Goal: Task Accomplishment & Management: Manage account settings

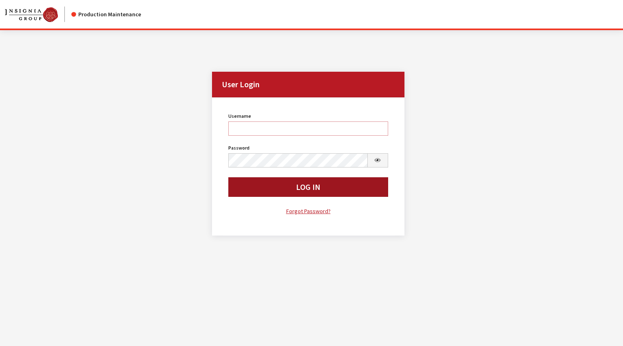
type input "rgoodwin"
click at [278, 187] on button "Log In" at bounding box center [308, 187] width 160 height 20
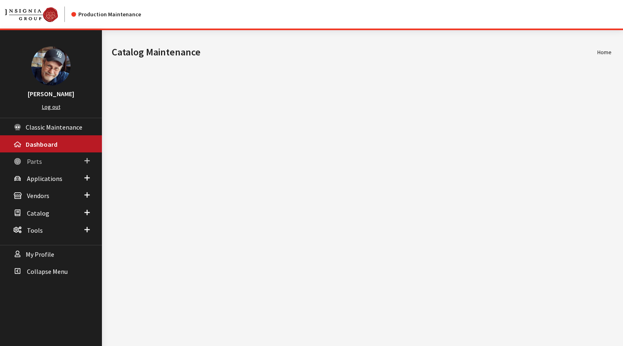
click at [35, 164] on span "Parts" at bounding box center [34, 161] width 15 height 8
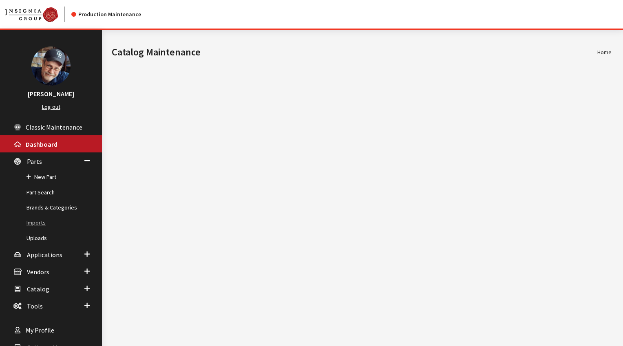
click at [40, 223] on link "Imports" at bounding box center [51, 222] width 102 height 15
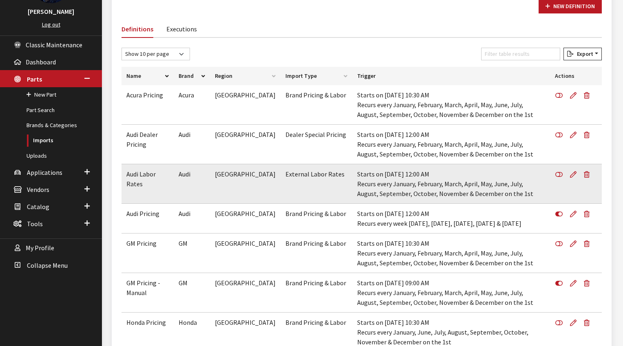
scroll to position [135, 0]
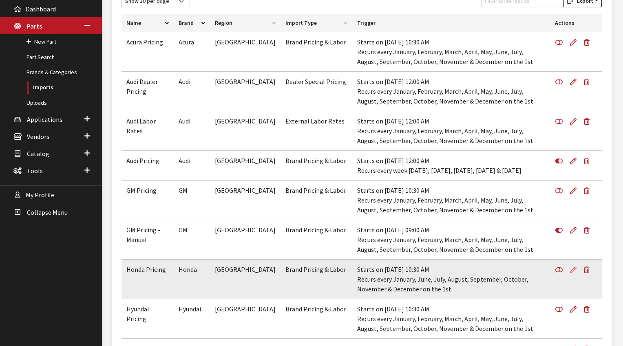
click at [575, 268] on icon at bounding box center [573, 270] width 7 height 7
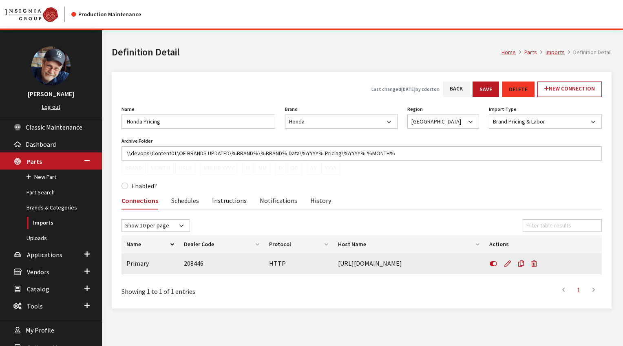
drag, startPoint x: 420, startPoint y: 267, endPoint x: 336, endPoint y: 268, distance: 84.4
click at [336, 268] on td "https://www.in.honda.com" at bounding box center [409, 264] width 152 height 21
copy td "https://www.in.honda.com"
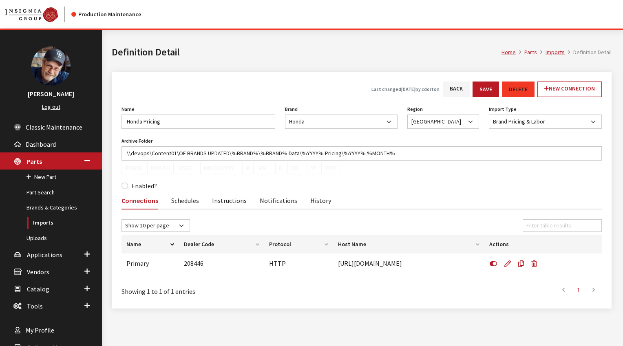
click at [508, 264] on icon at bounding box center [508, 264] width 7 height 7
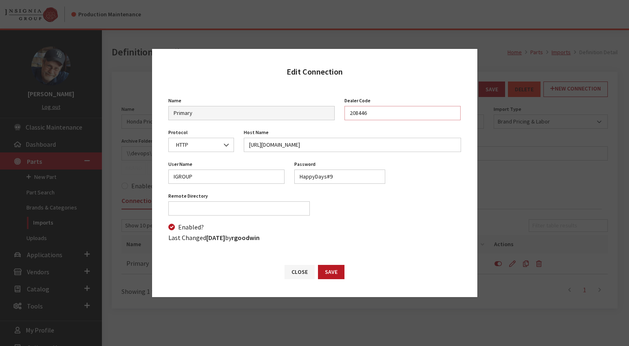
drag, startPoint x: 371, startPoint y: 113, endPoint x: 308, endPoint y: 99, distance: 64.8
click at [308, 100] on div "Name Primary Name is required Dealer Code 208446" at bounding box center [315, 111] width 303 height 32
drag, startPoint x: 200, startPoint y: 177, endPoint x: 188, endPoint y: 142, distance: 36.6
click at [147, 173] on div "Edit Connection Name Primary Name is required Dealer Code 208446 Protocol FTP S…" at bounding box center [314, 173] width 629 height 346
drag, startPoint x: 353, startPoint y: 179, endPoint x: 301, endPoint y: 116, distance: 81.6
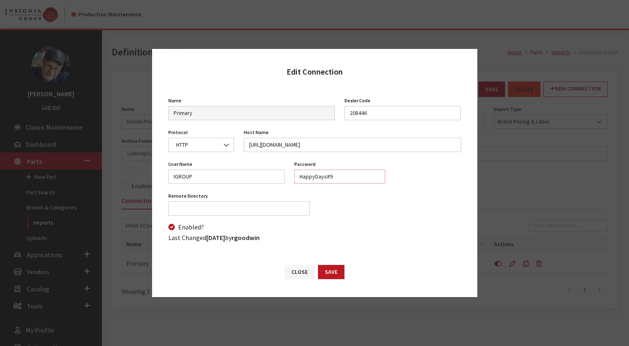
click at [252, 169] on div "User Name IGROUP Password HappyDays#9 Password is required Mode Not Set Binary …" at bounding box center [315, 175] width 303 height 32
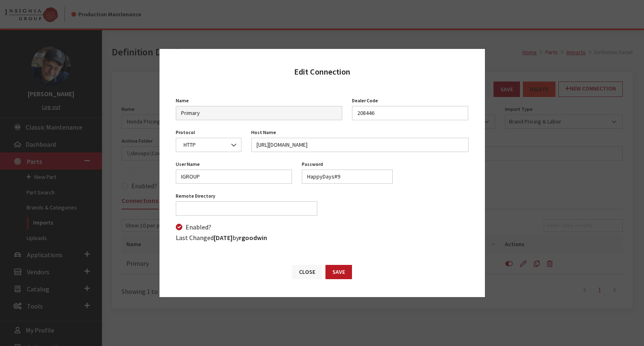
click at [307, 273] on button "Close" at bounding box center [307, 272] width 30 height 14
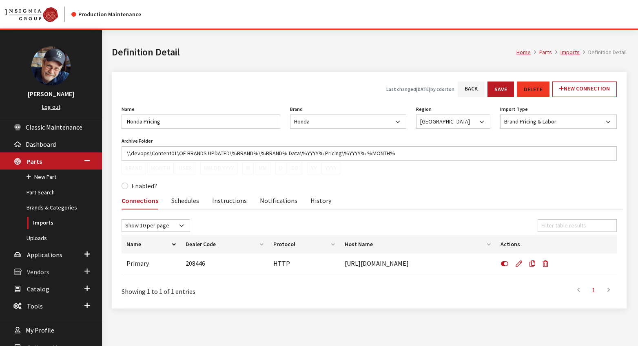
click at [41, 271] on span "Vendors" at bounding box center [38, 272] width 22 height 8
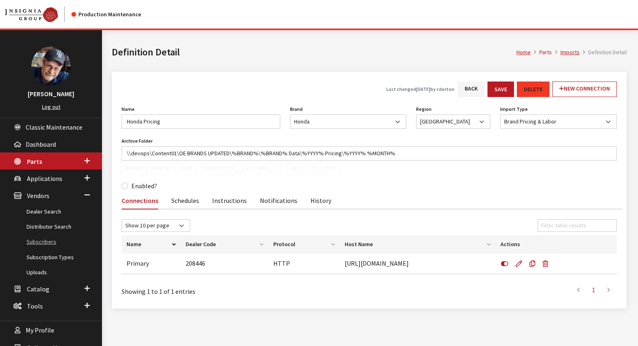
click at [40, 241] on link "Subscribers" at bounding box center [51, 242] width 102 height 15
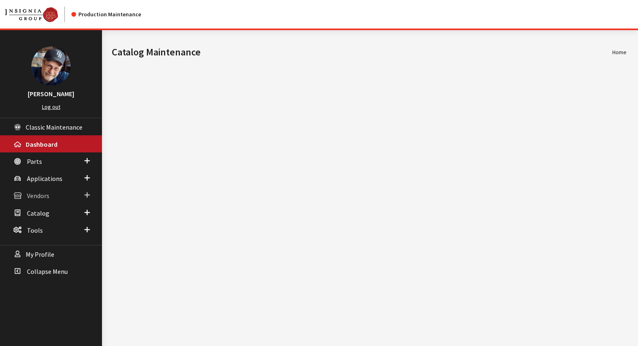
click at [38, 197] on span "Vendors" at bounding box center [38, 196] width 22 height 8
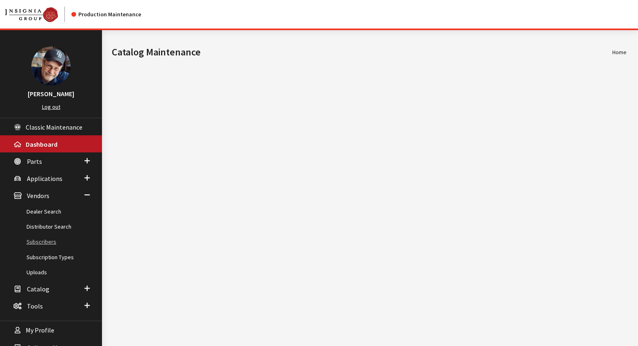
click at [46, 246] on link "Subscribers" at bounding box center [51, 242] width 102 height 15
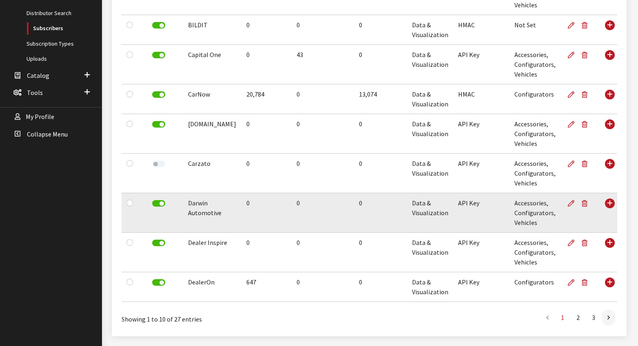
scroll to position [238, 0]
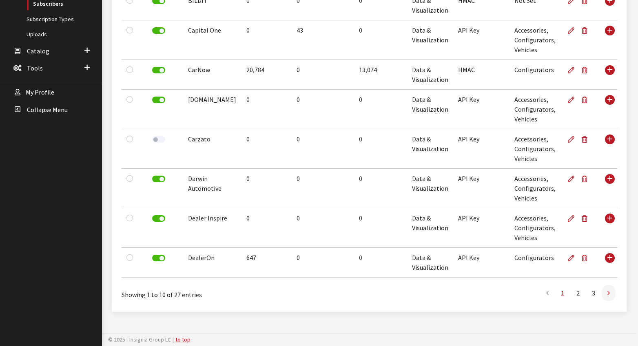
click at [608, 293] on icon at bounding box center [608, 293] width 2 height 7
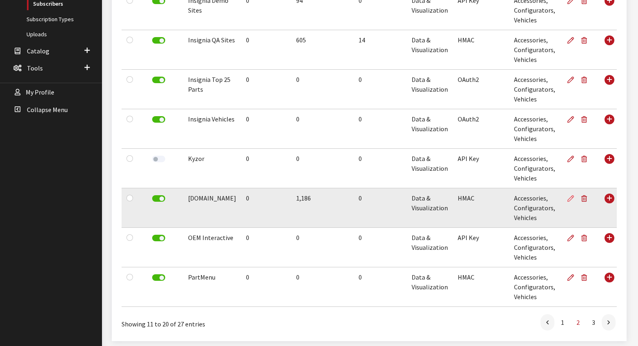
click at [574, 199] on icon at bounding box center [570, 199] width 7 height 7
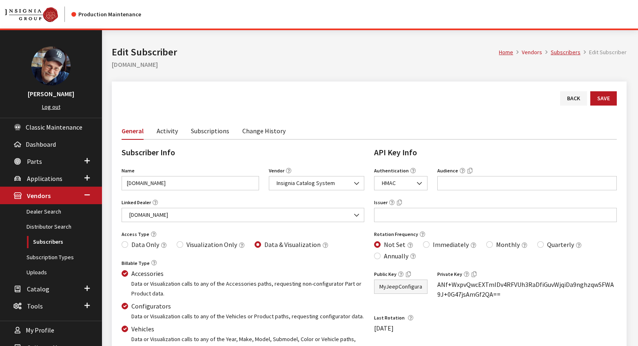
click at [203, 130] on link "Subscriptions" at bounding box center [210, 130] width 38 height 17
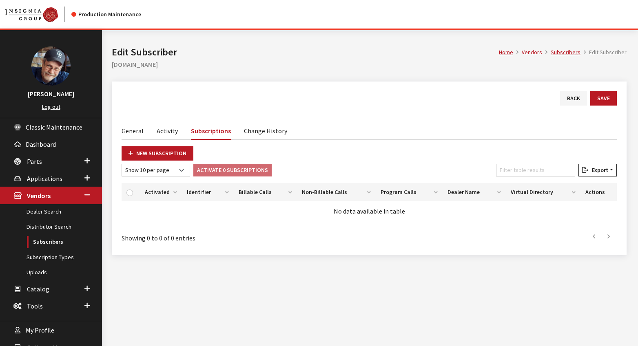
click at [164, 130] on link "Activity" at bounding box center [167, 130] width 21 height 17
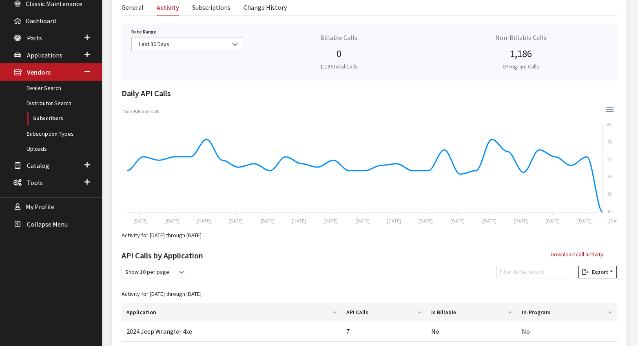
scroll to position [135, 0]
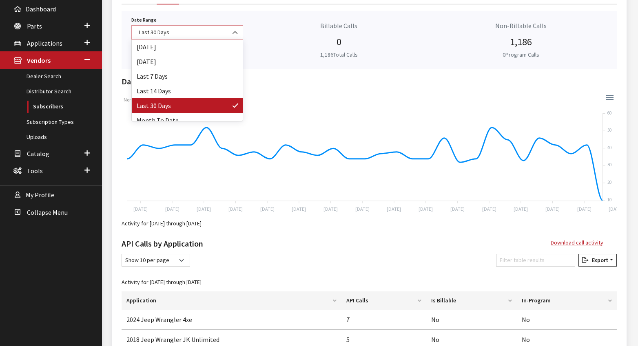
click at [228, 31] on span "Last 30 Days" at bounding box center [187, 32] width 101 height 9
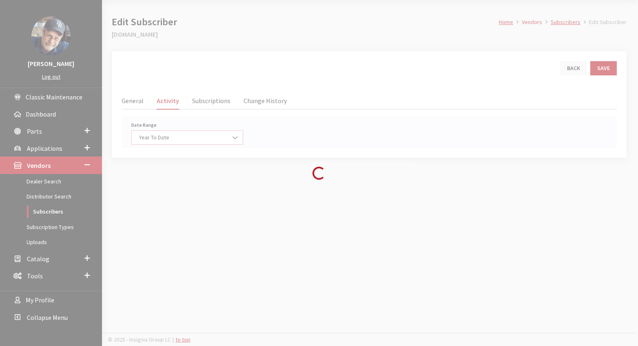
scroll to position [139, 0]
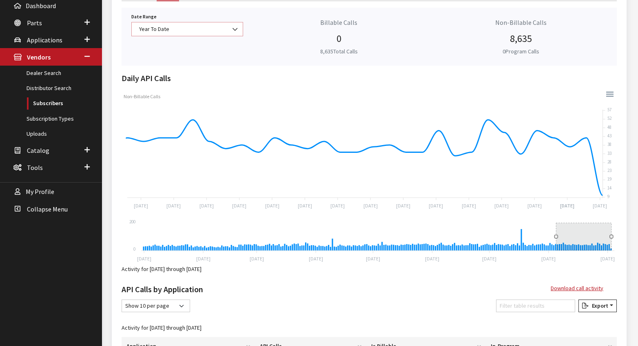
click at [233, 25] on b at bounding box center [233, 25] width 0 height 0
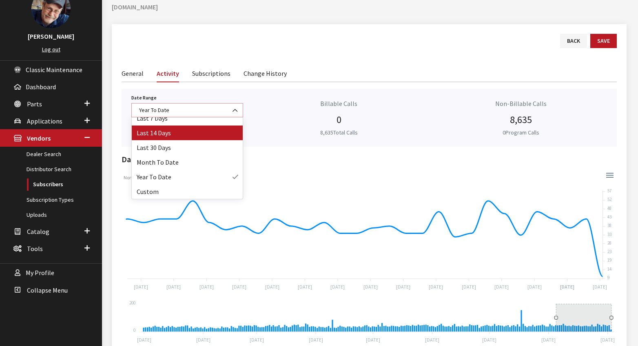
scroll to position [71, 0]
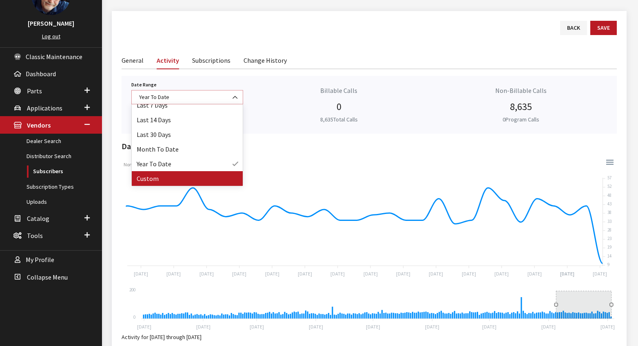
select select "128"
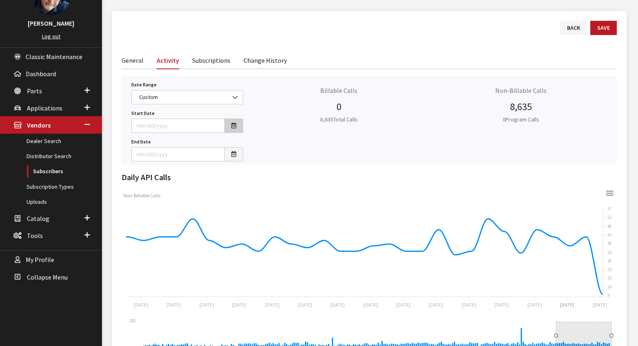
click at [235, 126] on icon "button" at bounding box center [233, 126] width 5 height 6
click at [188, 17] on th "[DATE]" at bounding box center [178, 19] width 61 height 12
click at [179, 18] on th "2025" at bounding box center [177, 19] width 59 height 12
click at [167, 37] on span "2020" at bounding box center [166, 37] width 19 height 22
click at [145, 37] on span "Jan" at bounding box center [146, 37] width 19 height 22
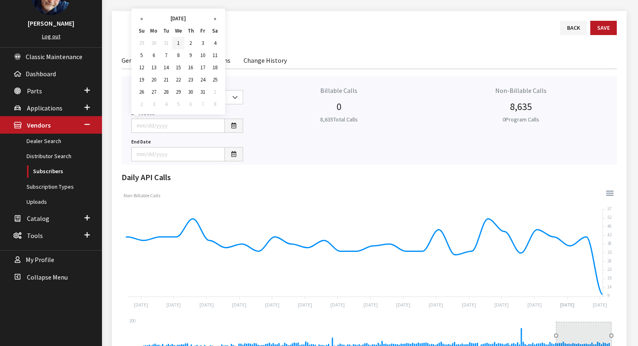
click at [179, 40] on td "1" at bounding box center [178, 43] width 12 height 12
type input "[DATE]"
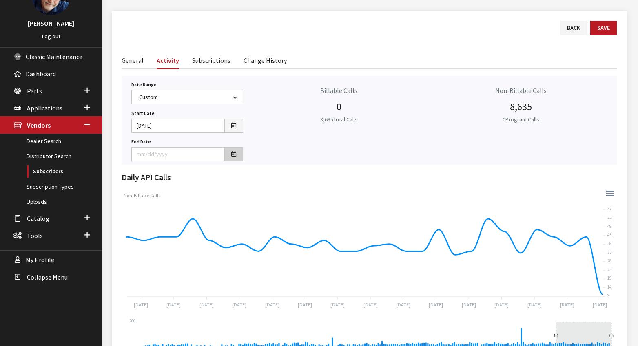
click at [230, 155] on button "button" at bounding box center [233, 154] width 19 height 14
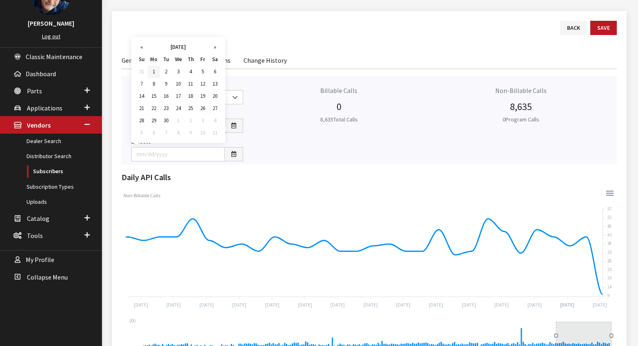
click at [153, 72] on td "1" at bounding box center [154, 72] width 12 height 12
type input "[DATE]"
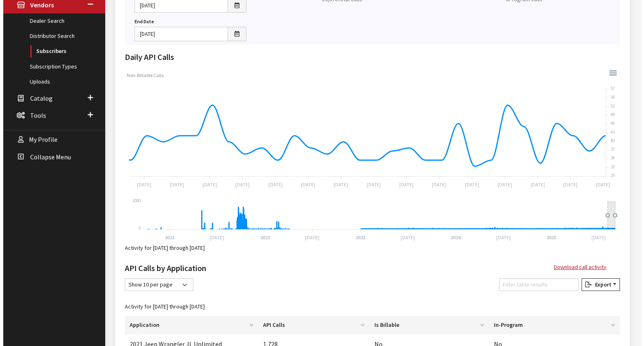
scroll to position [186, 0]
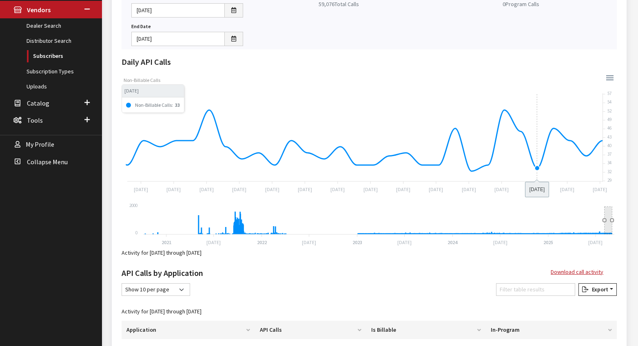
click at [544, 153] on foreignobject "Non-Billable Calls" at bounding box center [369, 133] width 495 height 122
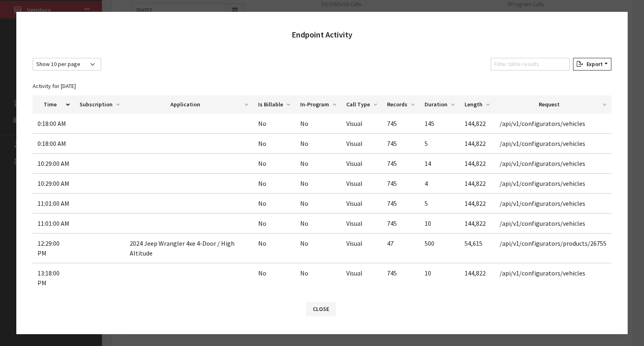
click at [555, 23] on div "Endpoint Activity" at bounding box center [321, 31] width 611 height 38
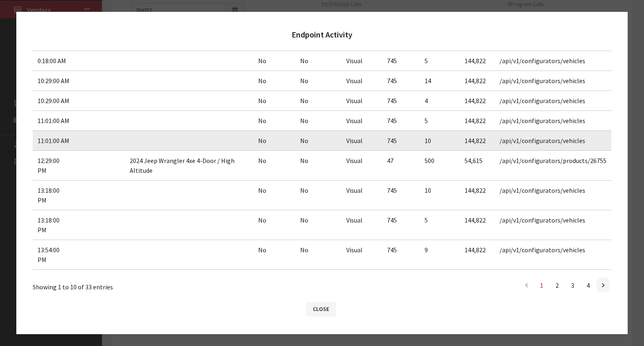
scroll to position [93, 0]
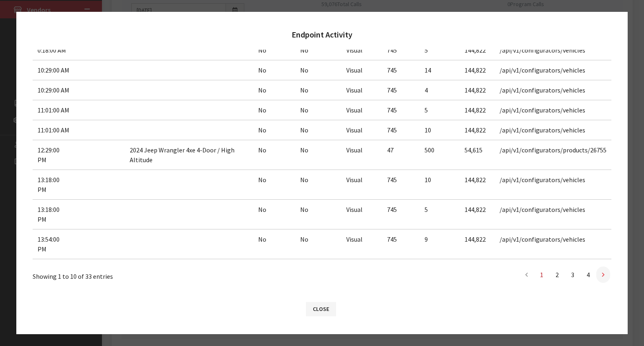
click at [598, 276] on link at bounding box center [603, 275] width 14 height 16
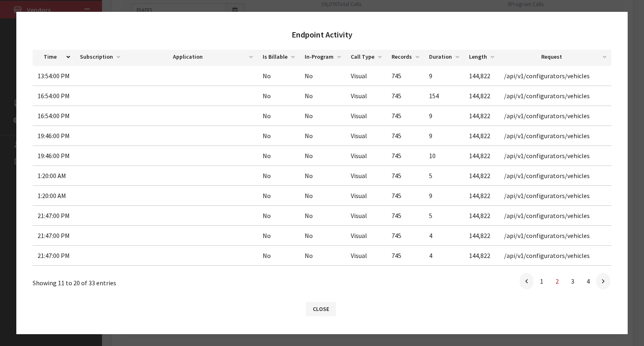
scroll to position [54, 0]
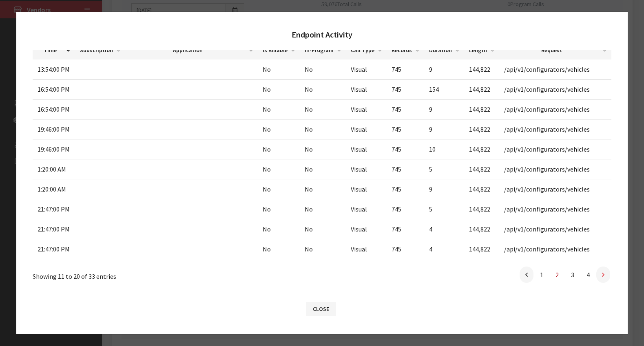
click at [602, 275] on icon at bounding box center [603, 275] width 2 height 7
click at [602, 275] on icon at bounding box center [603, 276] width 2 height 7
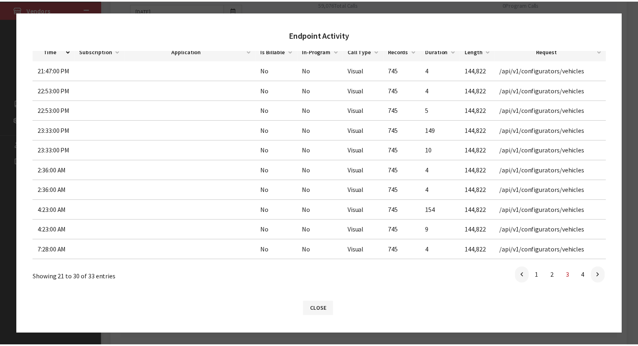
scroll to position [0, 0]
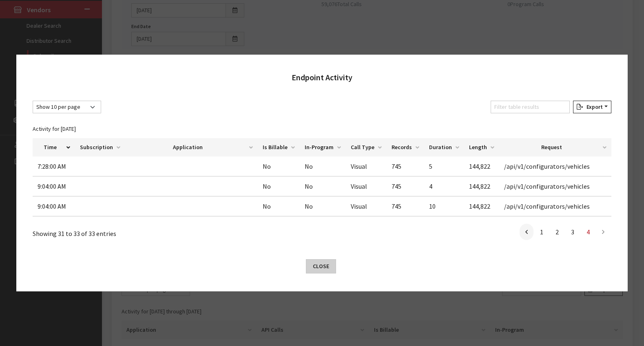
click at [319, 268] on button "Close" at bounding box center [321, 266] width 30 height 14
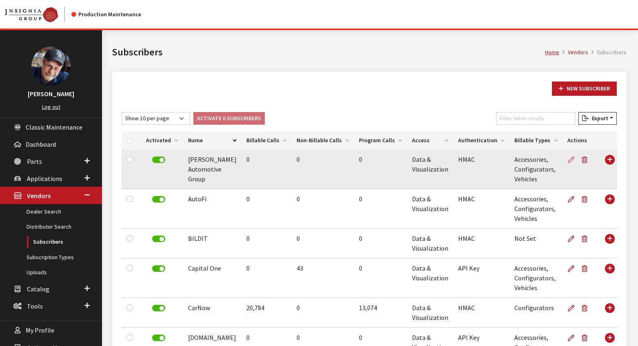
click at [568, 160] on icon at bounding box center [571, 160] width 7 height 7
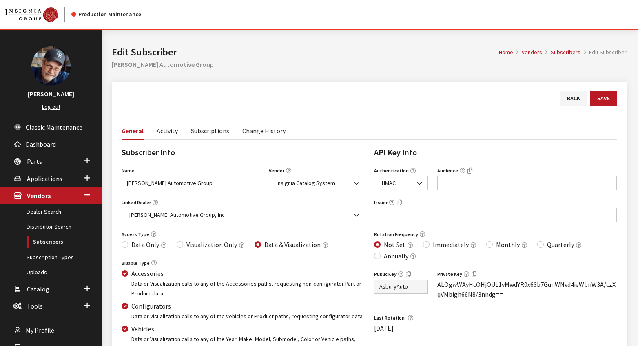
click at [165, 131] on link "Activity" at bounding box center [167, 130] width 21 height 17
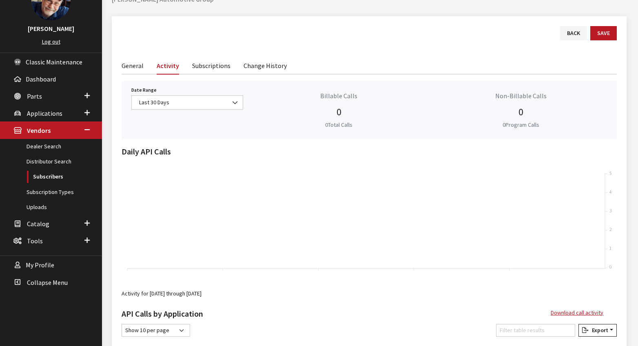
scroll to position [65, 0]
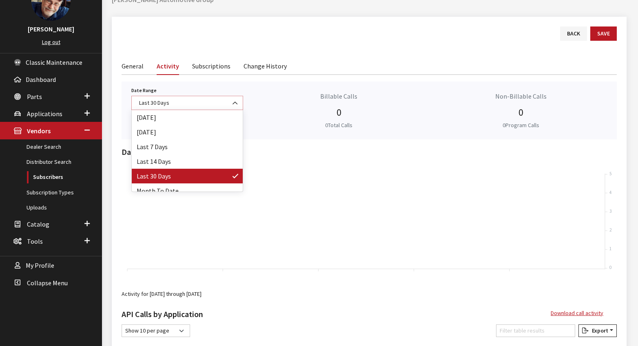
click at [233, 99] on b at bounding box center [233, 99] width 0 height 0
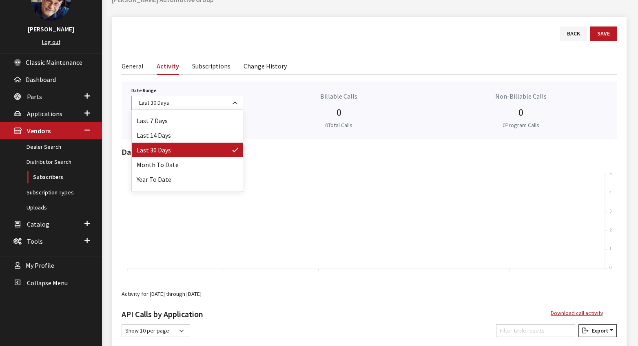
scroll to position [36, 0]
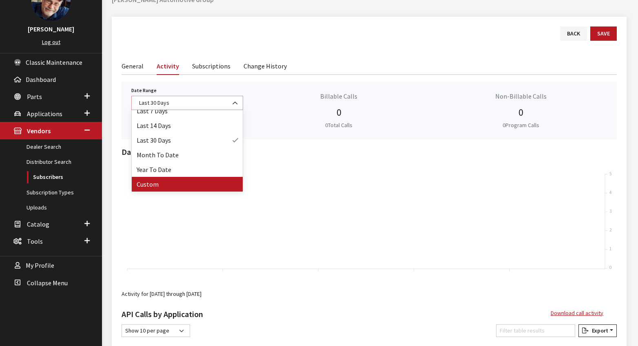
select select "128"
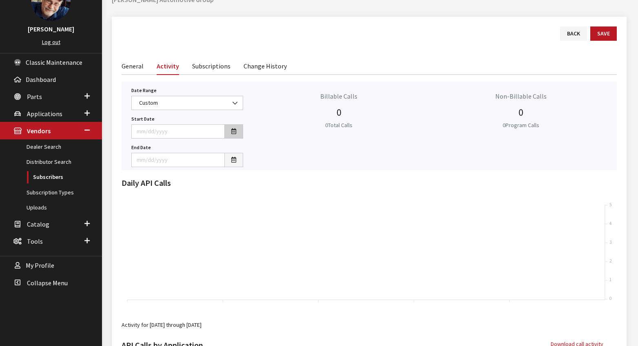
click at [234, 131] on icon "button" at bounding box center [233, 132] width 5 height 6
click at [184, 21] on th "[DATE]" at bounding box center [178, 24] width 61 height 12
click at [181, 24] on th "2025" at bounding box center [177, 24] width 59 height 12
click at [167, 42] on span "2020" at bounding box center [166, 43] width 19 height 22
click at [145, 42] on span "Jan" at bounding box center [146, 43] width 19 height 22
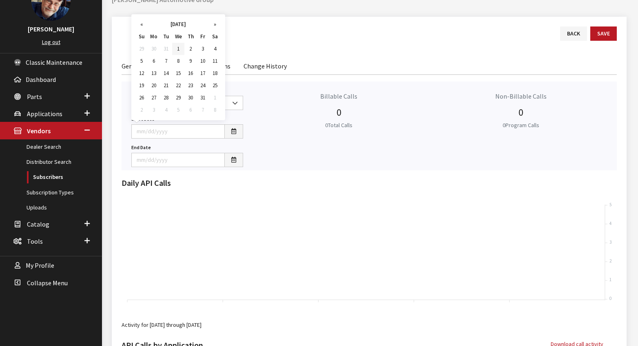
click at [177, 48] on td "1" at bounding box center [178, 49] width 12 height 12
type input "[DATE]"
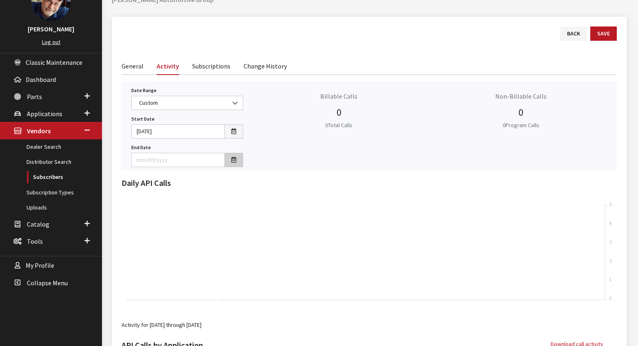
click at [231, 157] on icon "button" at bounding box center [233, 160] width 5 height 6
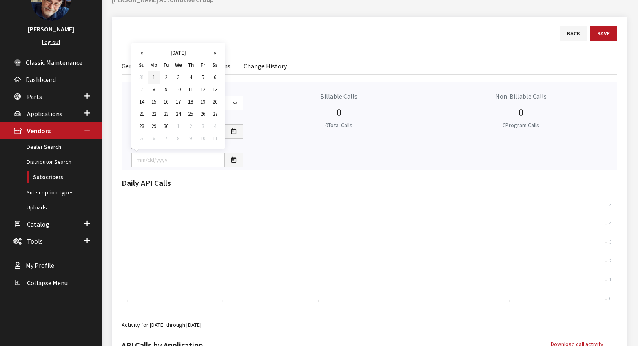
click at [150, 75] on td "1" at bounding box center [154, 77] width 12 height 12
type input "[DATE]"
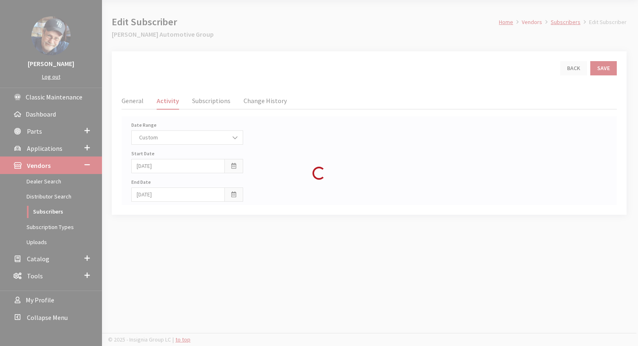
scroll to position [65, 0]
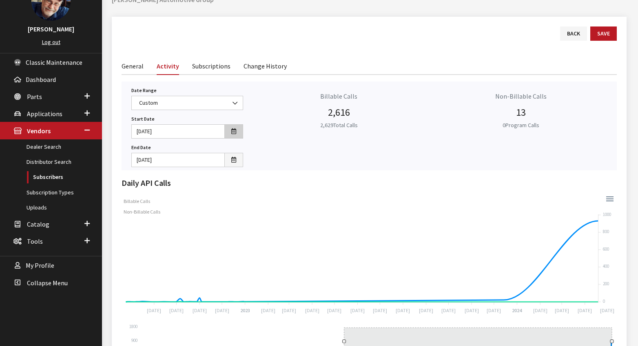
click at [231, 132] on icon "button" at bounding box center [233, 132] width 5 height 6
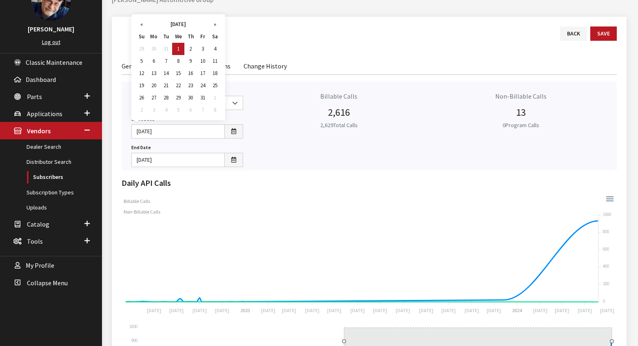
click at [168, 22] on th "[DATE]" at bounding box center [178, 24] width 61 height 12
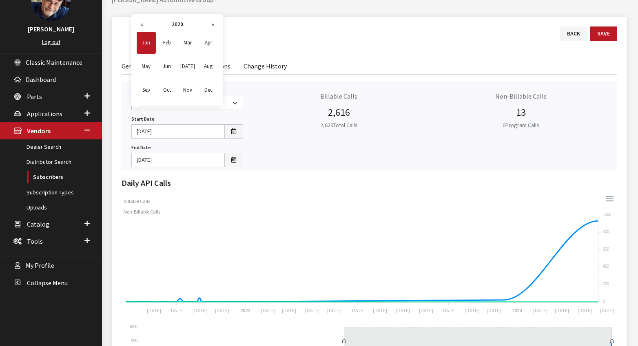
click at [176, 23] on th "2020" at bounding box center [177, 24] width 59 height 12
click at [166, 67] on span "2024" at bounding box center [166, 66] width 19 height 22
click at [146, 47] on span "Jan" at bounding box center [146, 43] width 19 height 22
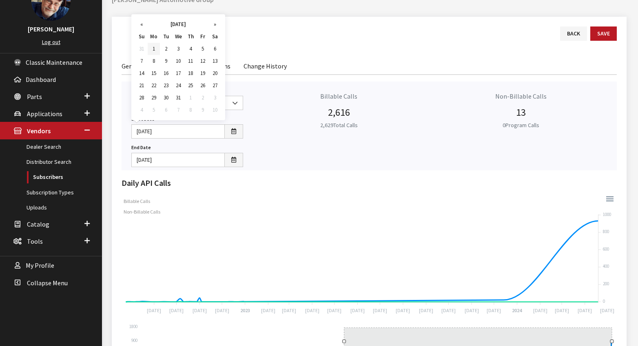
click at [155, 50] on td "1" at bounding box center [154, 49] width 12 height 12
type input "[DATE]"
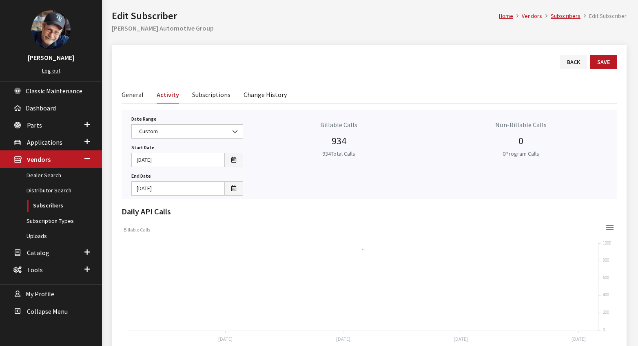
scroll to position [0, 0]
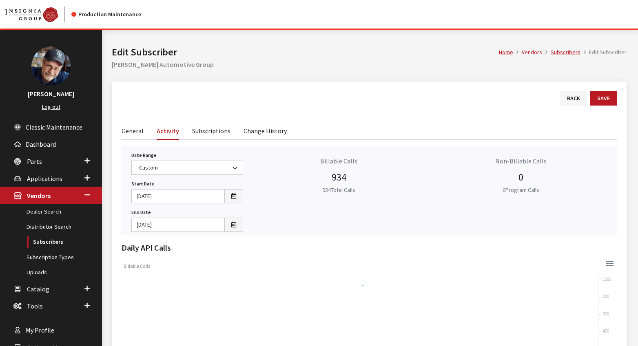
click at [207, 133] on link "Subscriptions" at bounding box center [211, 130] width 38 height 17
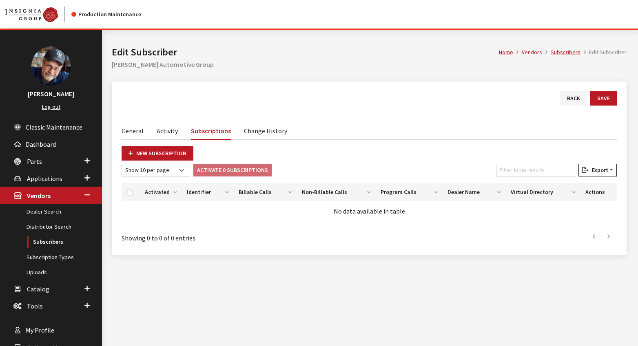
click at [124, 131] on link "General" at bounding box center [133, 130] width 22 height 17
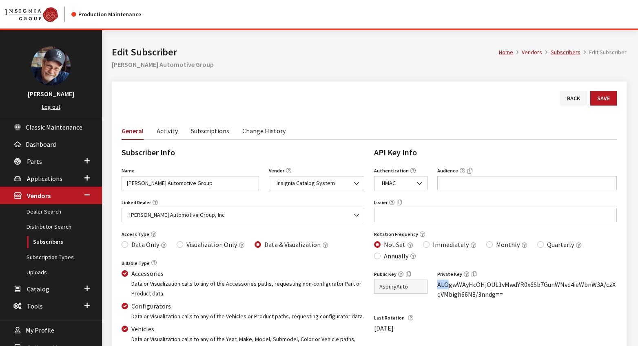
drag, startPoint x: 447, startPoint y: 287, endPoint x: 436, endPoint y: 288, distance: 10.2
click at [436, 288] on div "Private Key ALOgwWAyHcOHjOUL1vMwdYR0x6Sb7GunWNvd4ieWbnW3A/czXqVMbigh66N8/3nndg==" at bounding box center [526, 284] width 189 height 31
copy span "ALO"
